Goal: Transaction & Acquisition: Purchase product/service

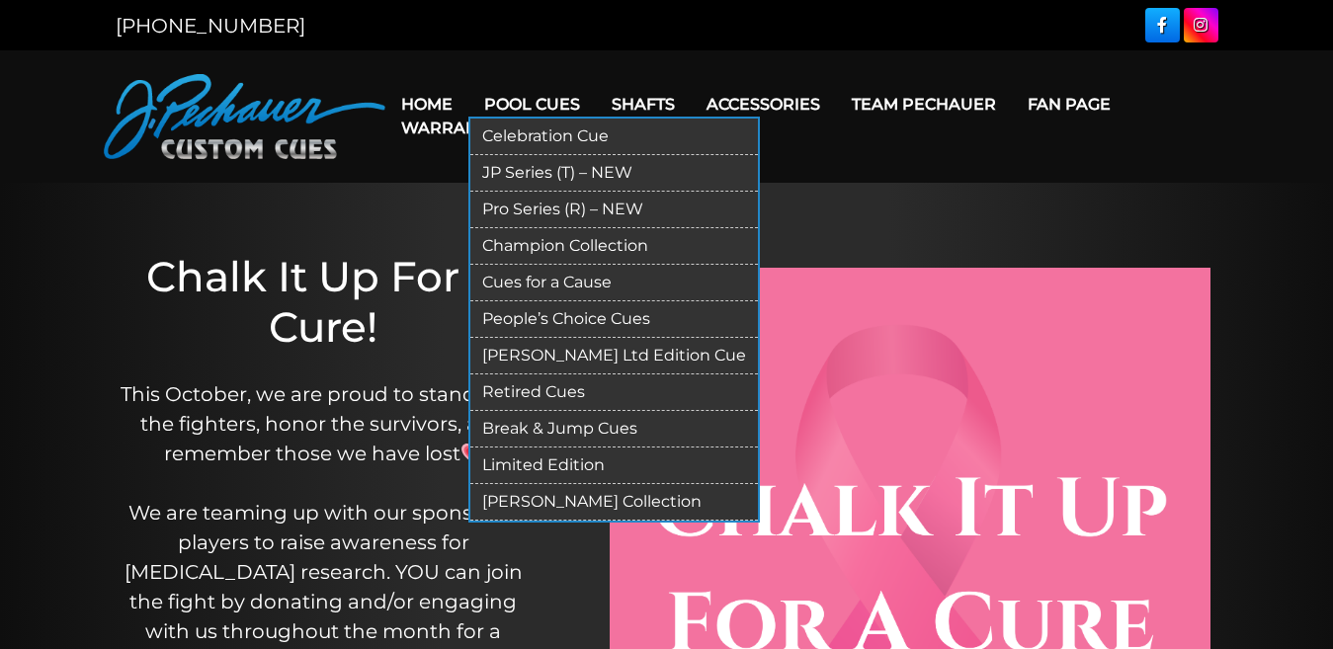
click at [539, 217] on link "Pro Series (R) – NEW" at bounding box center [613, 210] width 287 height 37
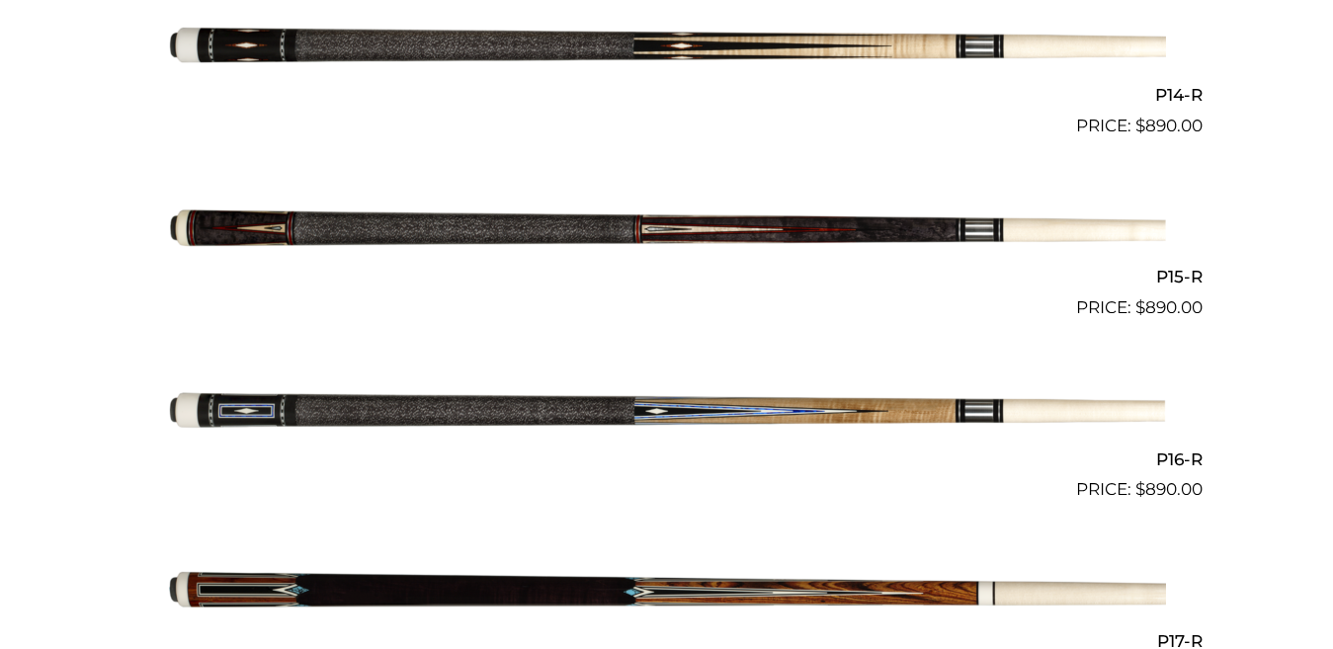
scroll to position [3272, 0]
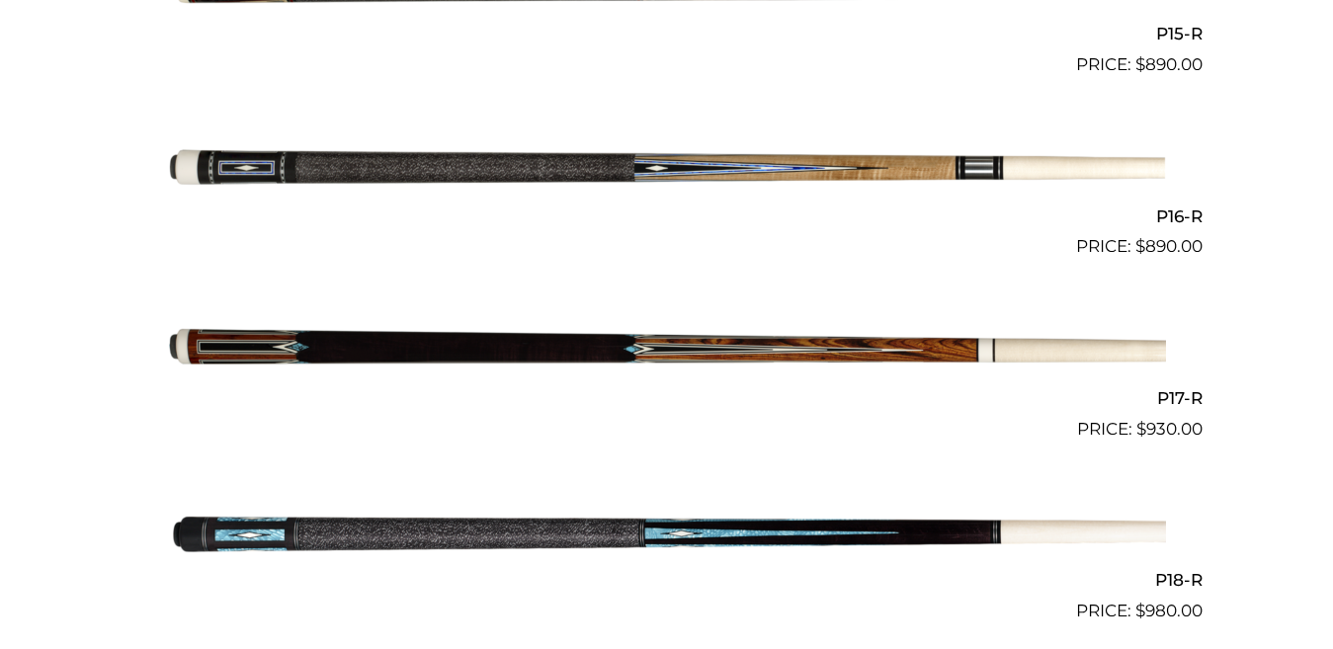
click at [475, 336] on img at bounding box center [667, 351] width 998 height 166
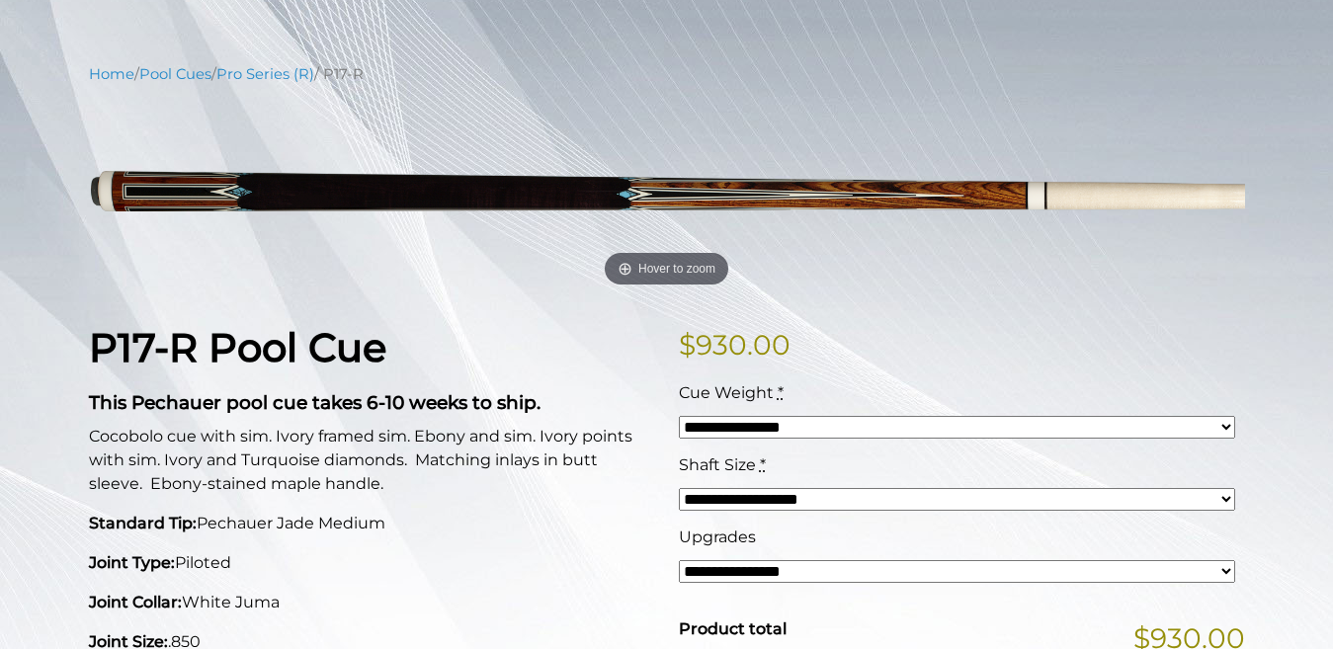
scroll to position [27, 0]
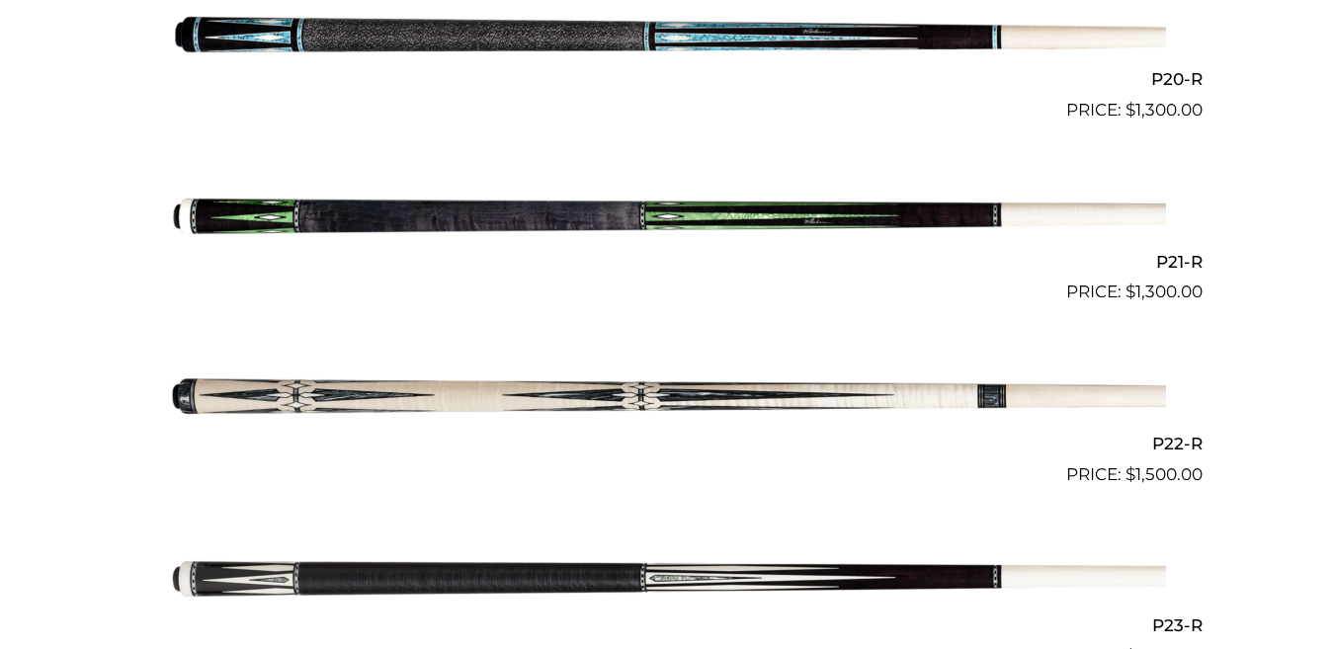
scroll to position [4353, 0]
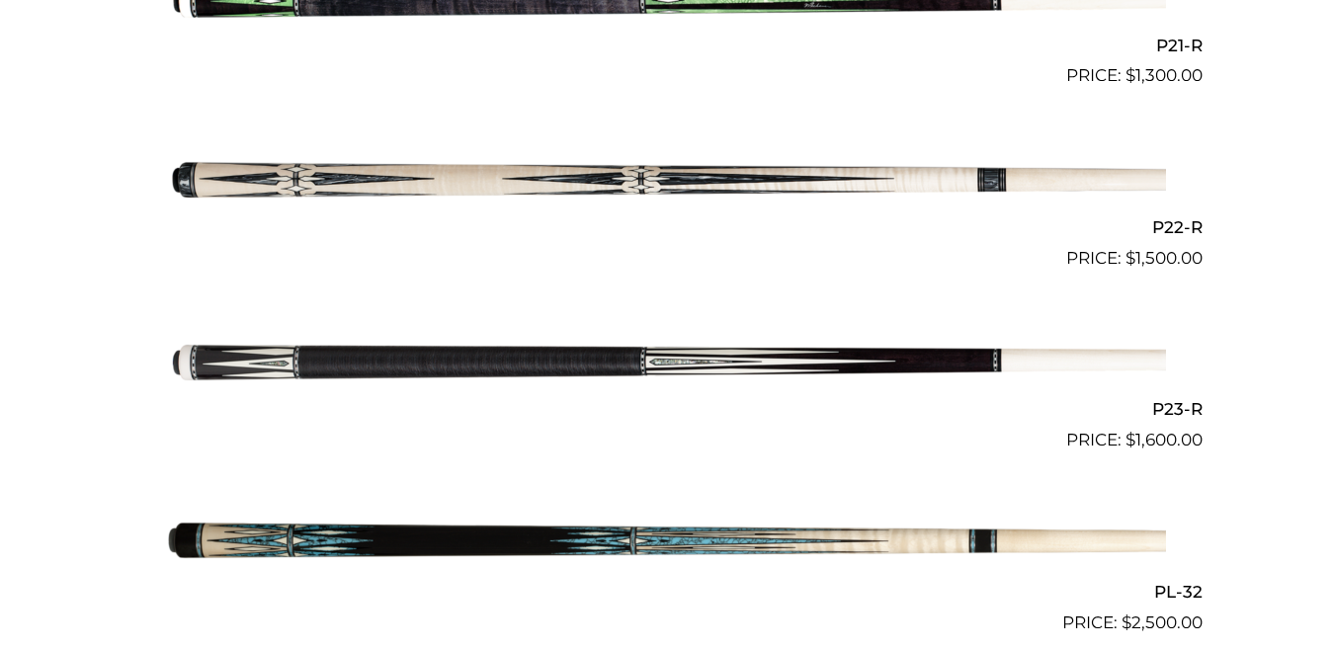
click at [569, 364] on img at bounding box center [667, 363] width 998 height 166
